Goal: Task Accomplishment & Management: Complete application form

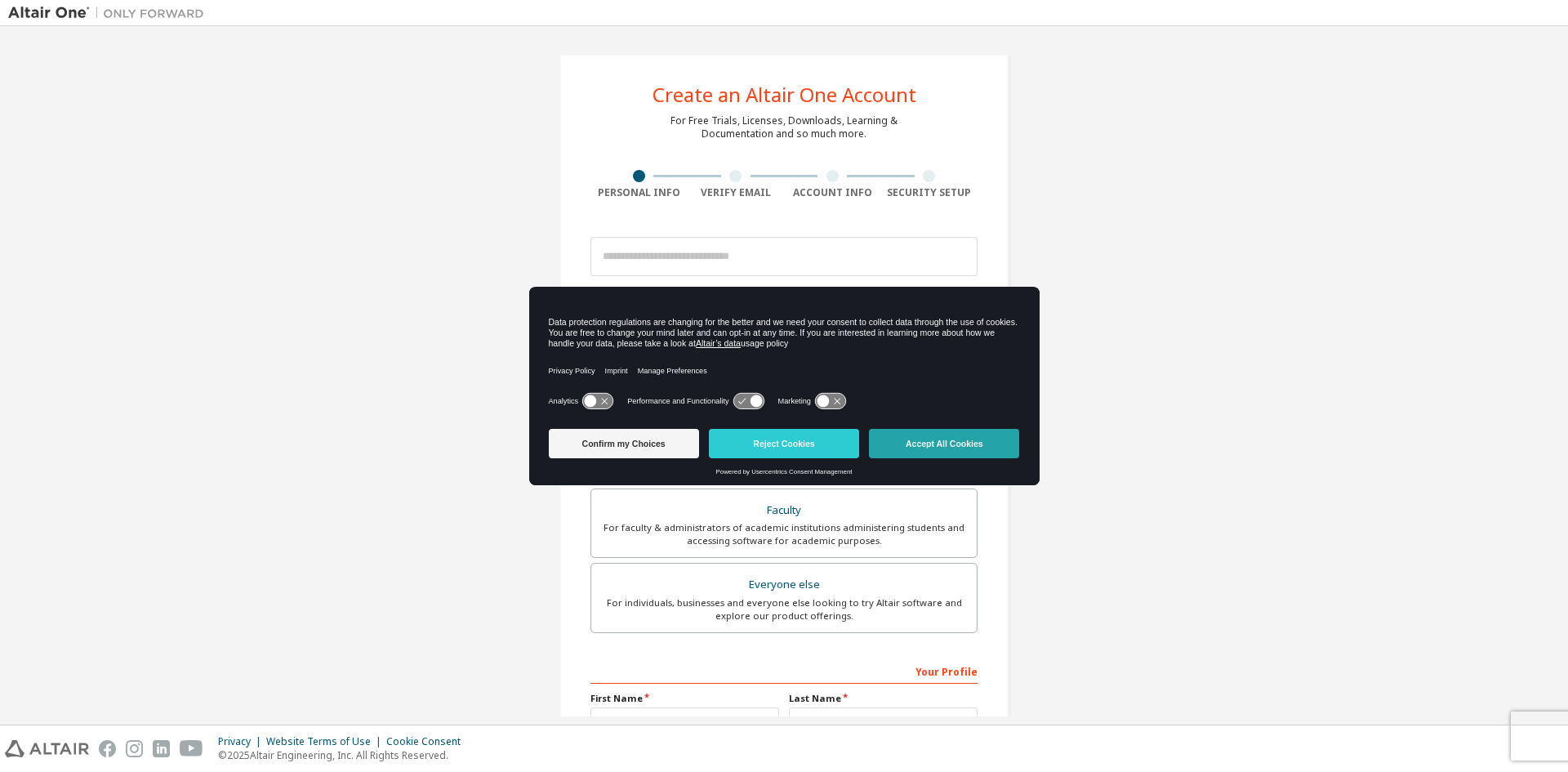
click at [908, 450] on button "Accept All Cookies" at bounding box center [944, 444] width 151 height 29
